Goal: Navigation & Orientation: Find specific page/section

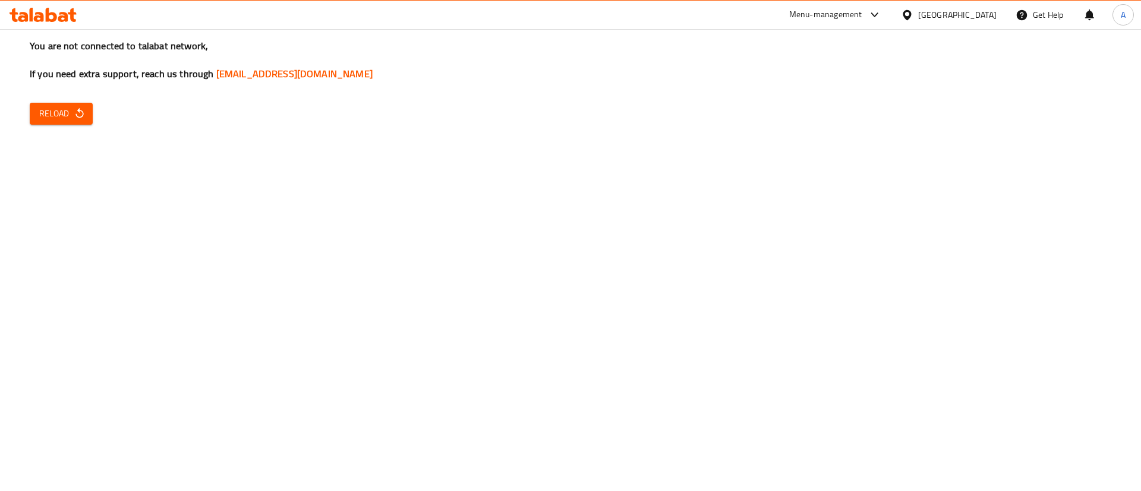
click at [58, 112] on span "Reload" at bounding box center [61, 113] width 44 height 15
click at [83, 110] on icon "button" at bounding box center [80, 114] width 12 height 12
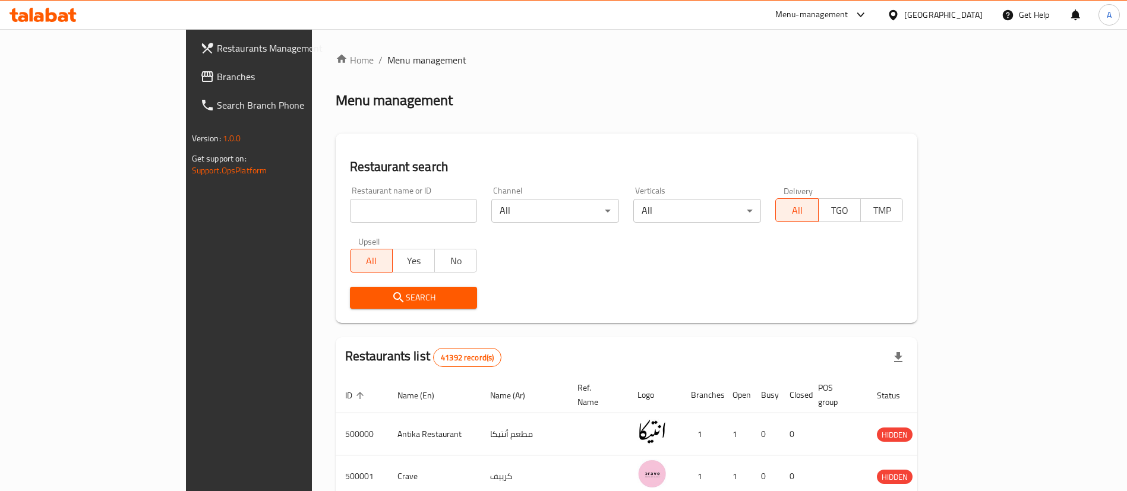
click at [849, 20] on div "Menu-management" at bounding box center [811, 15] width 73 height 14
click at [782, 107] on div "All Plugins Agent Campaigns Center Menu-management Restaurant-Management" at bounding box center [837, 92] width 178 height 106
click at [217, 80] on span "Branches" at bounding box center [291, 77] width 148 height 14
